Goal: Task Accomplishment & Management: Manage account settings

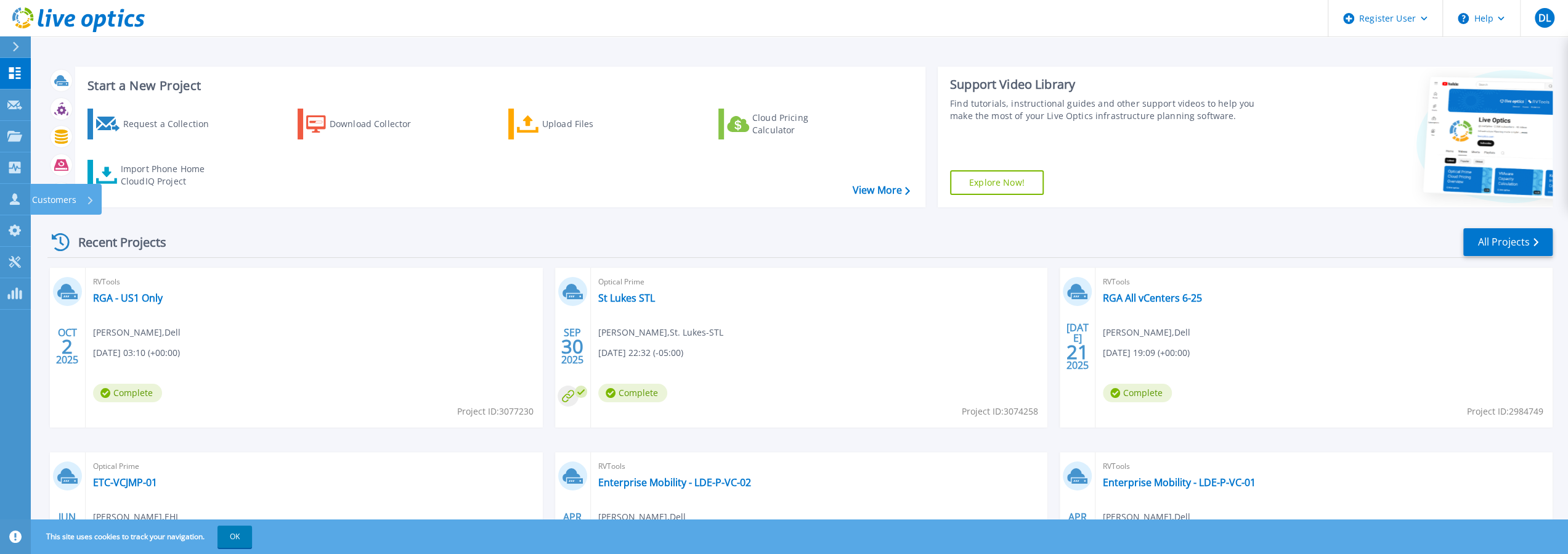
click at [49, 200] on p "Customers" at bounding box center [54, 199] width 44 height 32
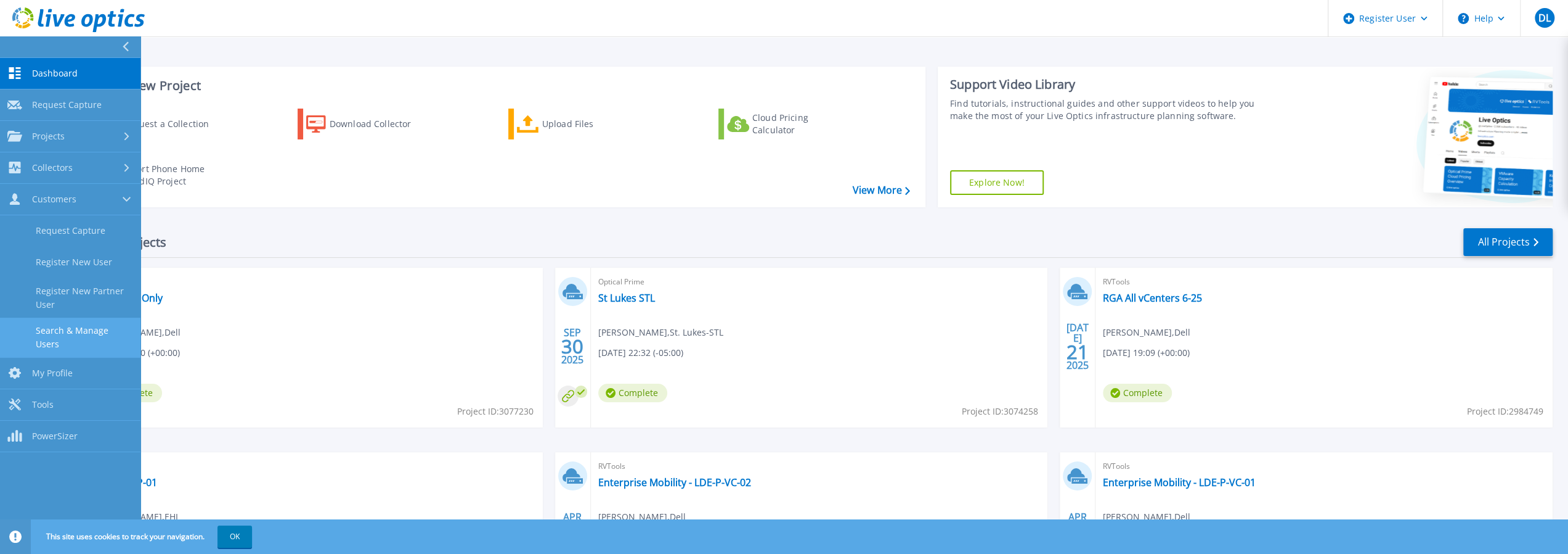
click at [105, 330] on link "Search & Manage Users" at bounding box center [70, 337] width 141 height 40
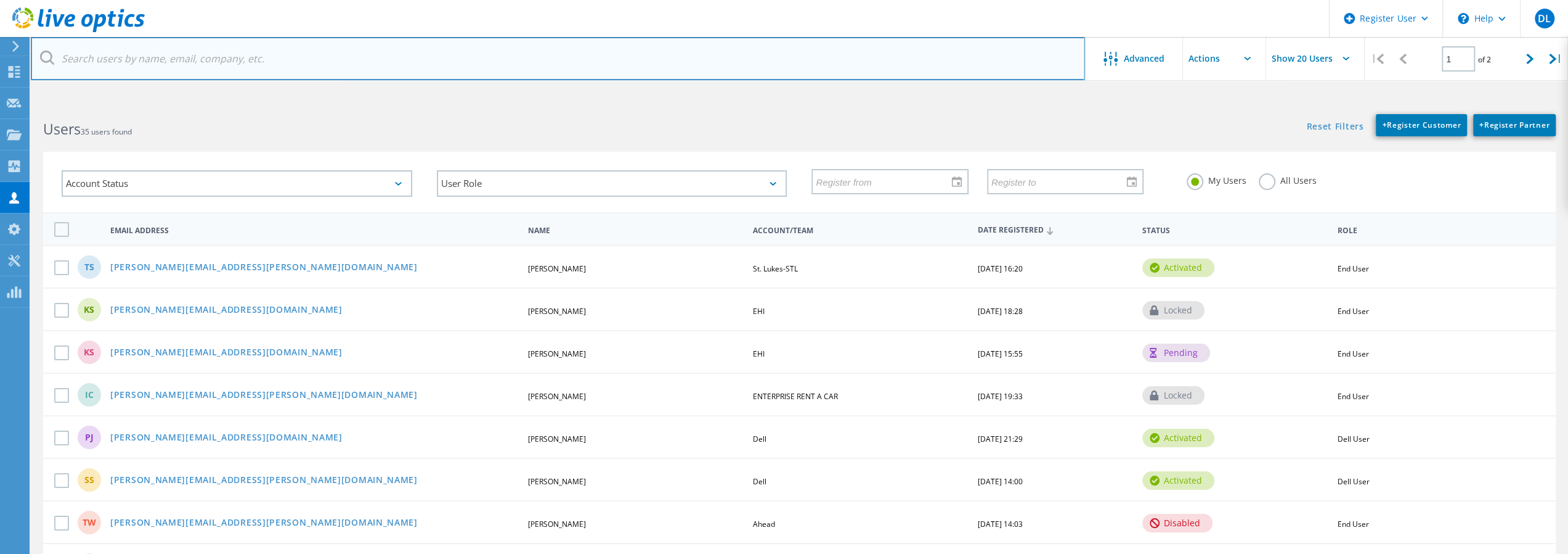
click at [188, 54] on input "text" at bounding box center [558, 58] width 1055 height 43
paste input "joseph.stefanko@stlukes-stl.com"
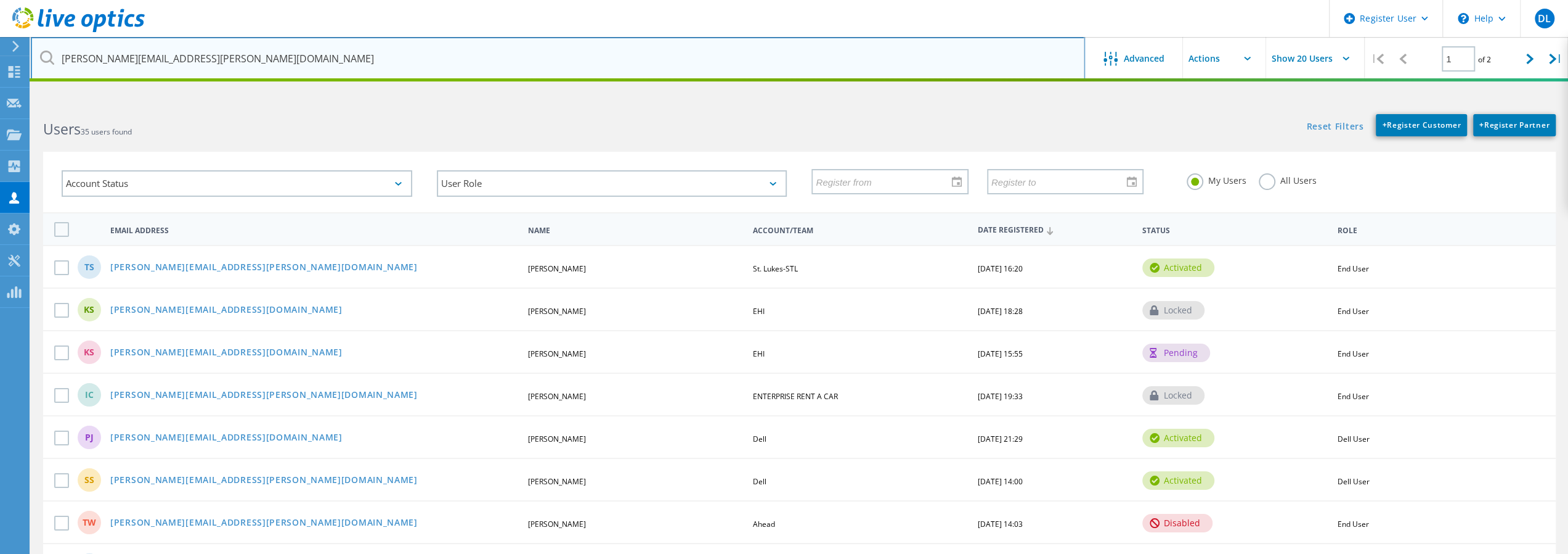
type input "joseph.stefanko@stlukes-stl.com"
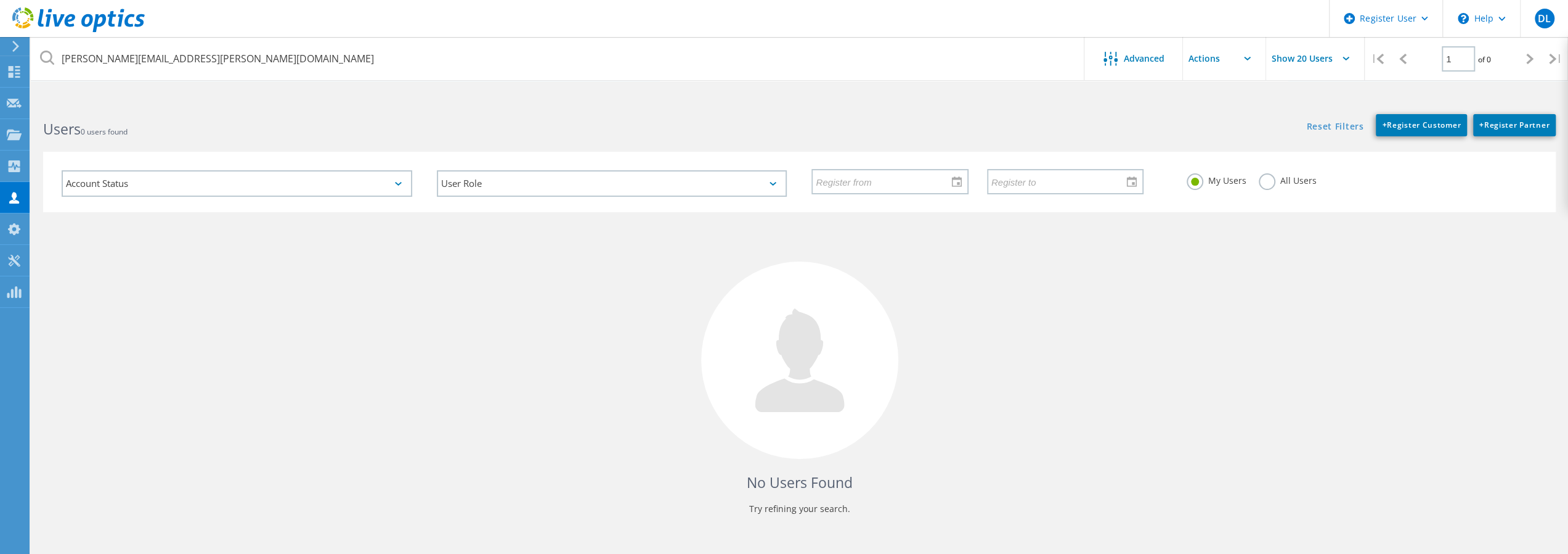
click at [1264, 184] on label "All Users" at bounding box center [1288, 179] width 58 height 12
click at [0, 0] on input "All Users" at bounding box center [0, 0] width 0 height 0
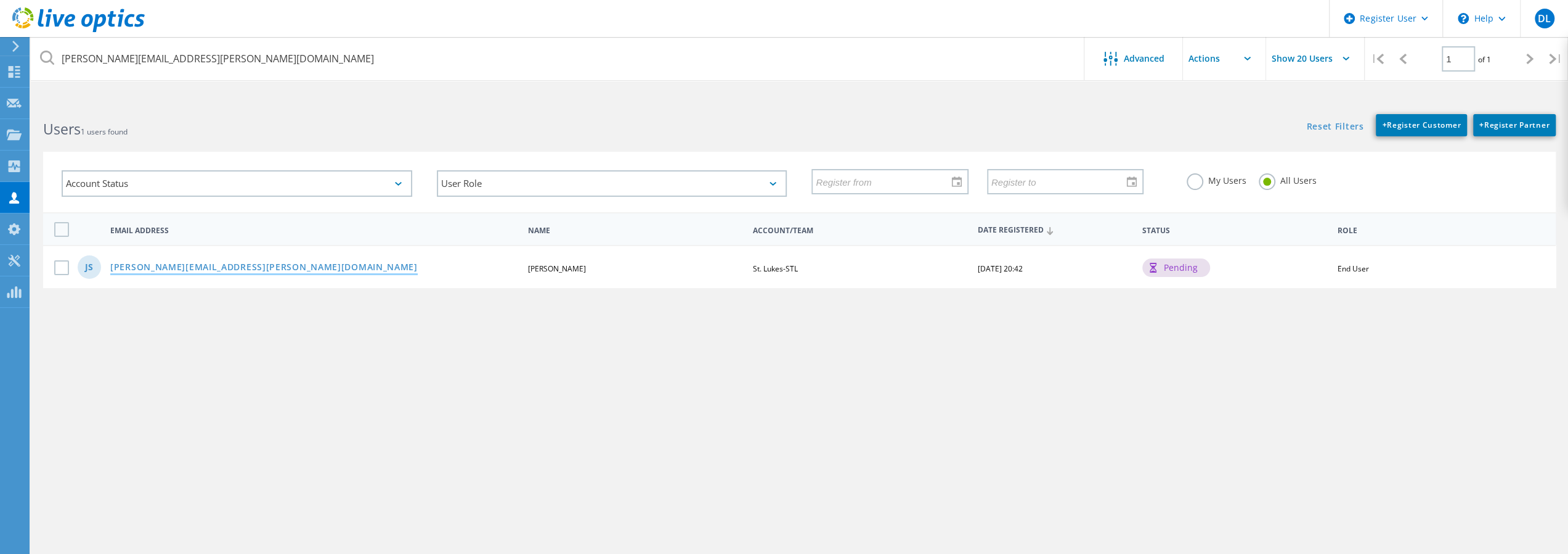
click at [216, 267] on link "Joseph.Stefanko@stlukes-stl.com" at bounding box center [264, 268] width 307 height 11
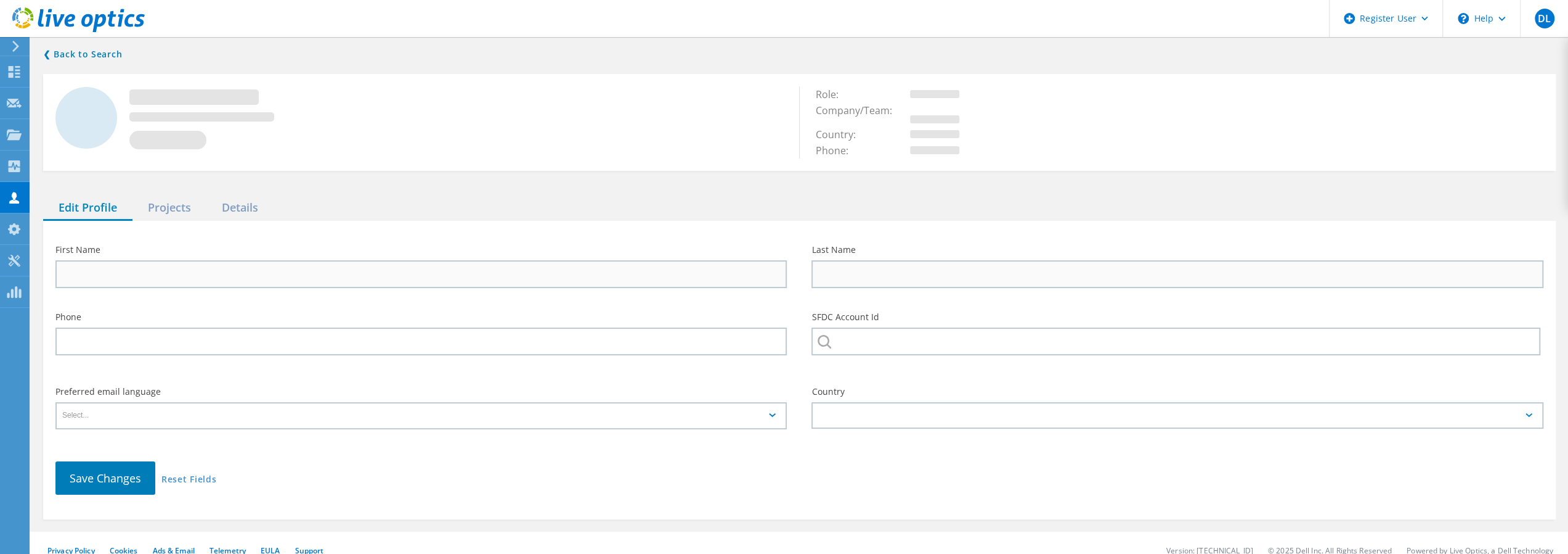
type input "Joe"
type input "Stefanko"
type input "St. Lukes-STL"
type input "English"
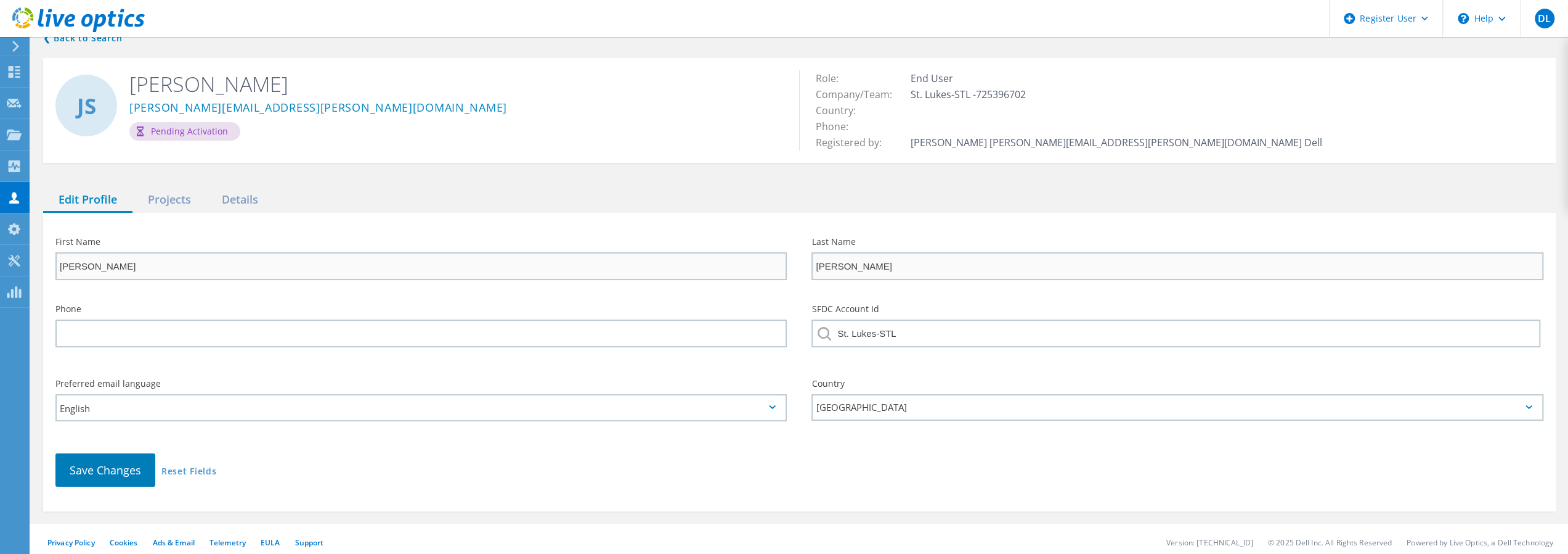
scroll to position [24, 0]
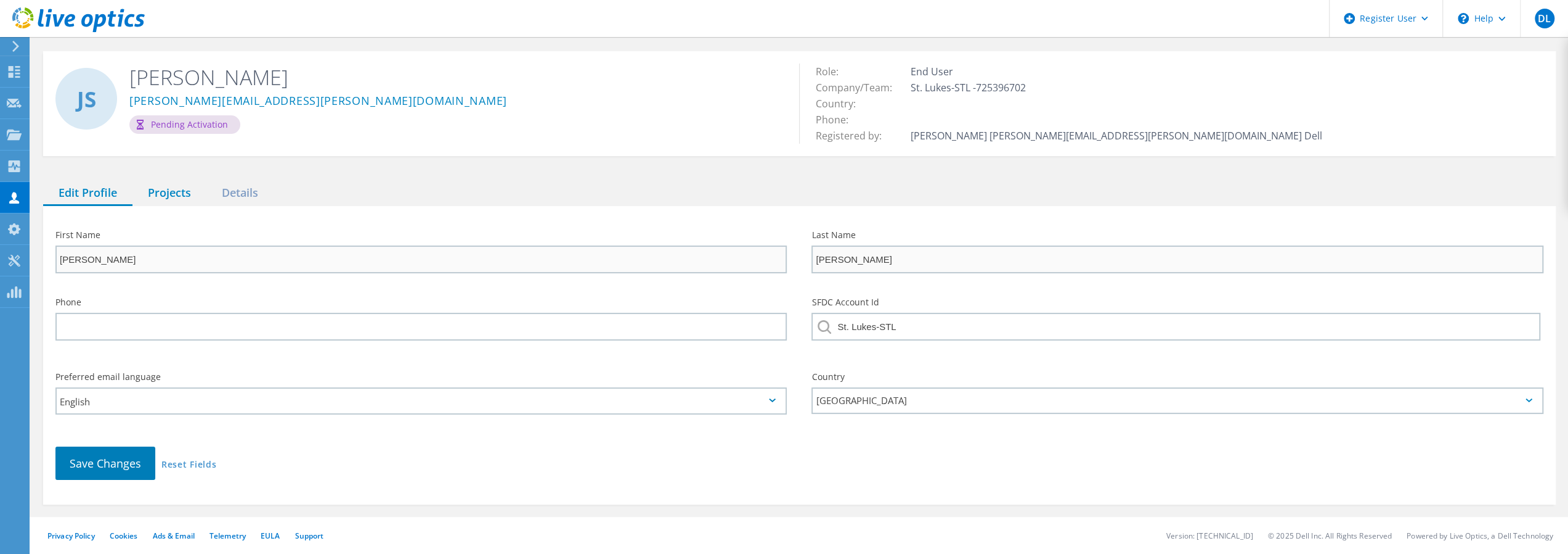
click at [182, 192] on div "Projects" at bounding box center [170, 193] width 74 height 25
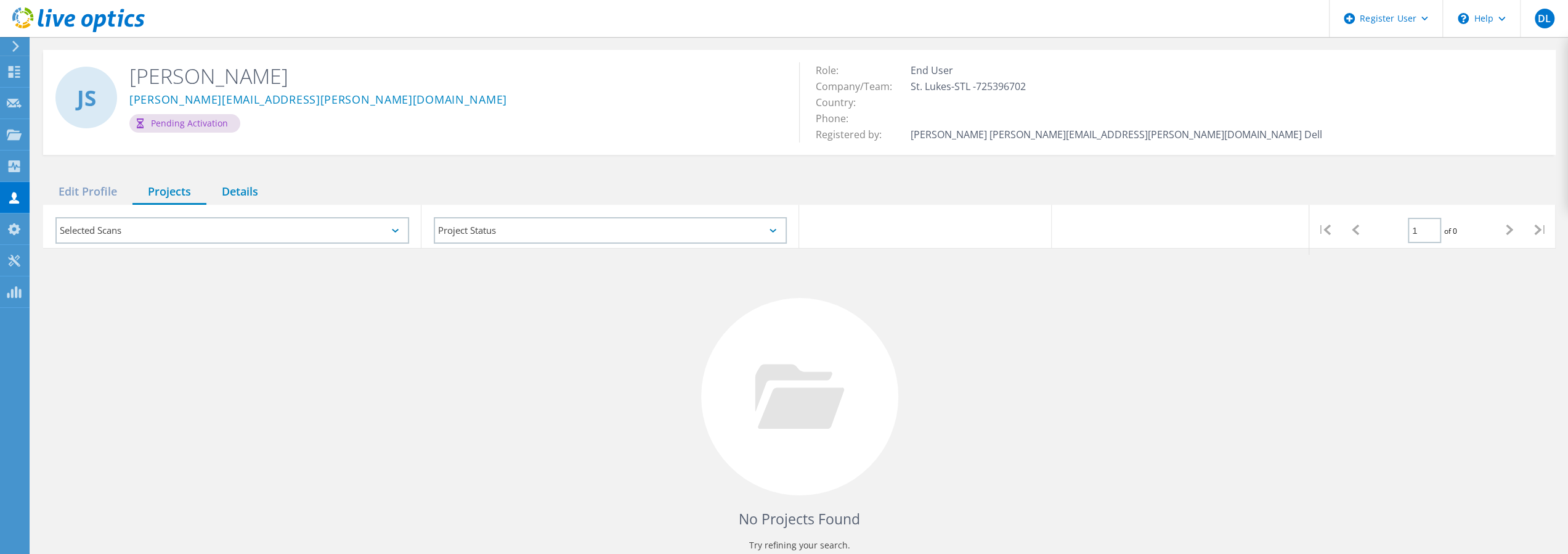
click at [249, 186] on div "Details" at bounding box center [240, 192] width 67 height 25
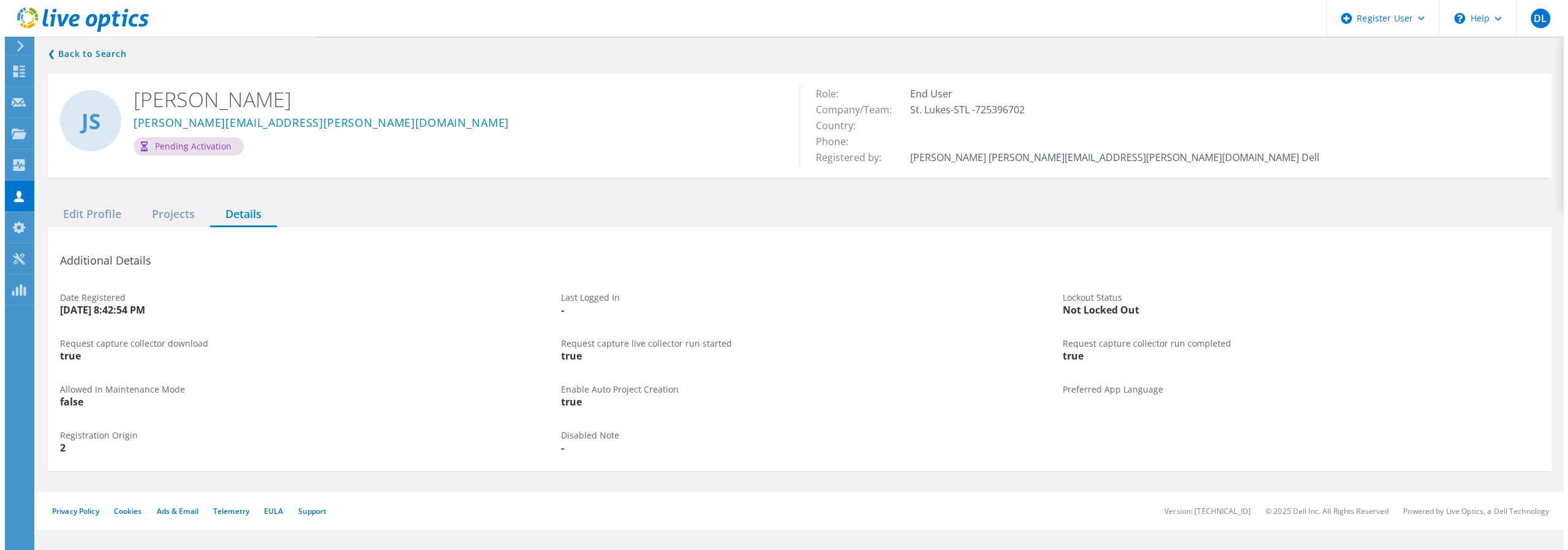
scroll to position [0, 0]
